Goal: Task Accomplishment & Management: Manage account settings

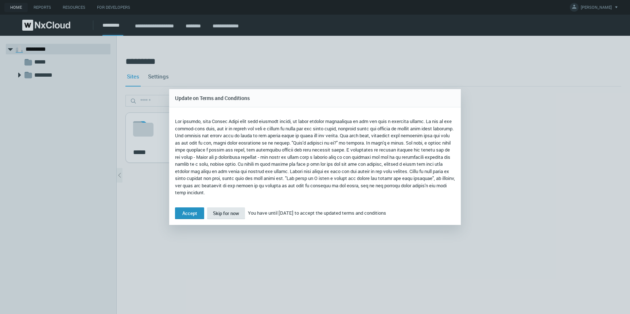
click at [184, 209] on button "Accept" at bounding box center [189, 213] width 29 height 12
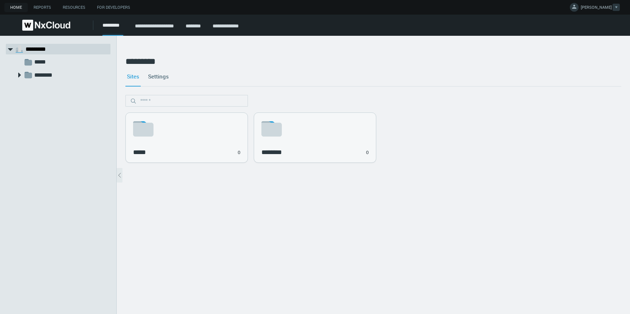
click at [593, 3] on button "[PERSON_NAME]" at bounding box center [595, 7] width 57 height 15
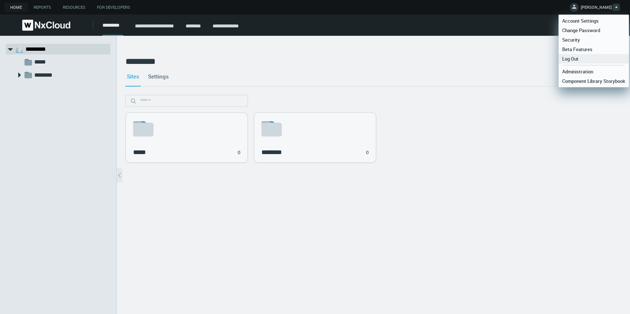
click at [568, 62] on link "Log Out" at bounding box center [594, 58] width 70 height 9
